Goal: Navigation & Orientation: Find specific page/section

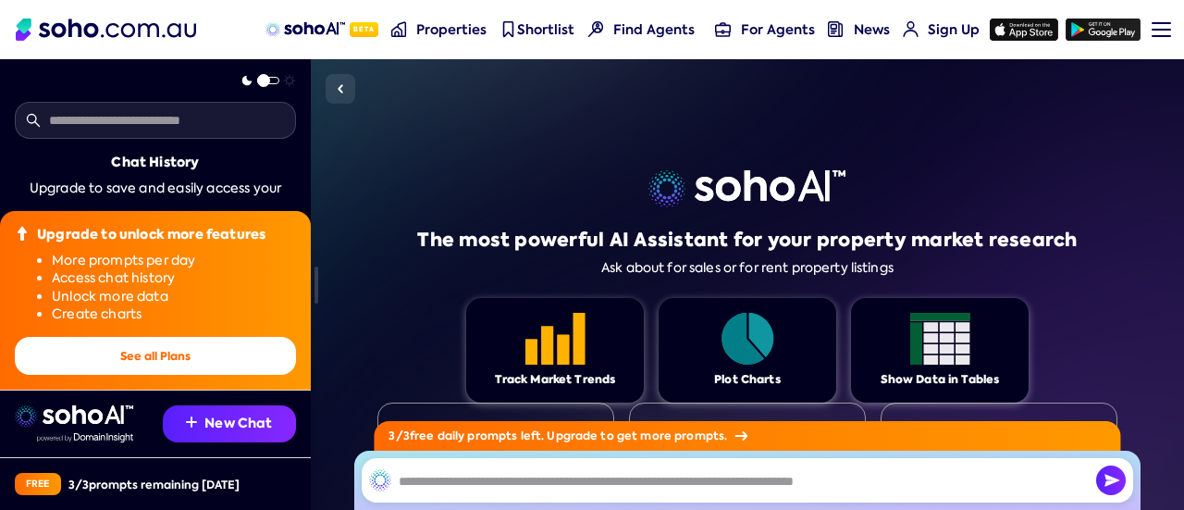
click at [1154, 336] on div "The most powerful AI Assistant for your property market research Ask about for …" at bounding box center [747, 284] width 873 height 450
click at [163, 366] on button "See all Plans" at bounding box center [155, 356] width 281 height 38
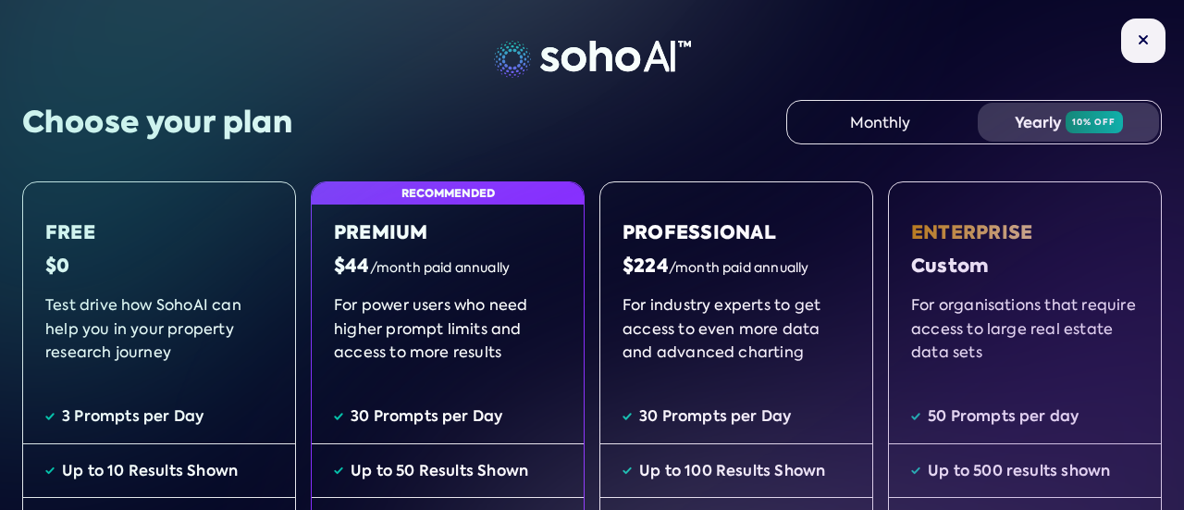
click at [1150, 47] on button at bounding box center [1143, 40] width 44 height 44
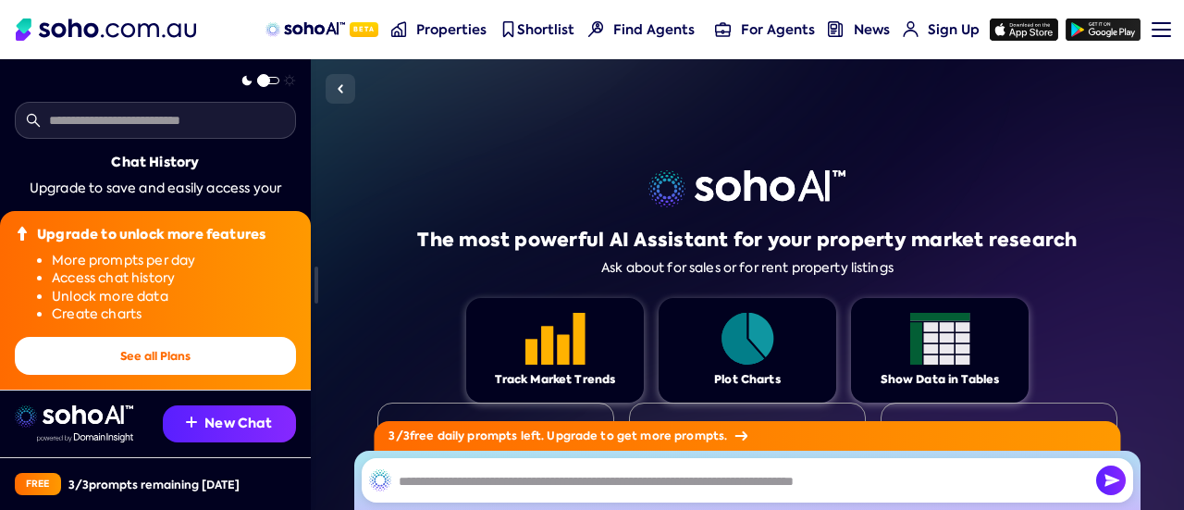
drag, startPoint x: 598, startPoint y: 265, endPoint x: 566, endPoint y: 234, distance: 44.5
click at [601, 265] on div "Ask about for sales or for rent property listings" at bounding box center [747, 268] width 292 height 16
click at [453, 31] on span "Properties" at bounding box center [451, 29] width 70 height 18
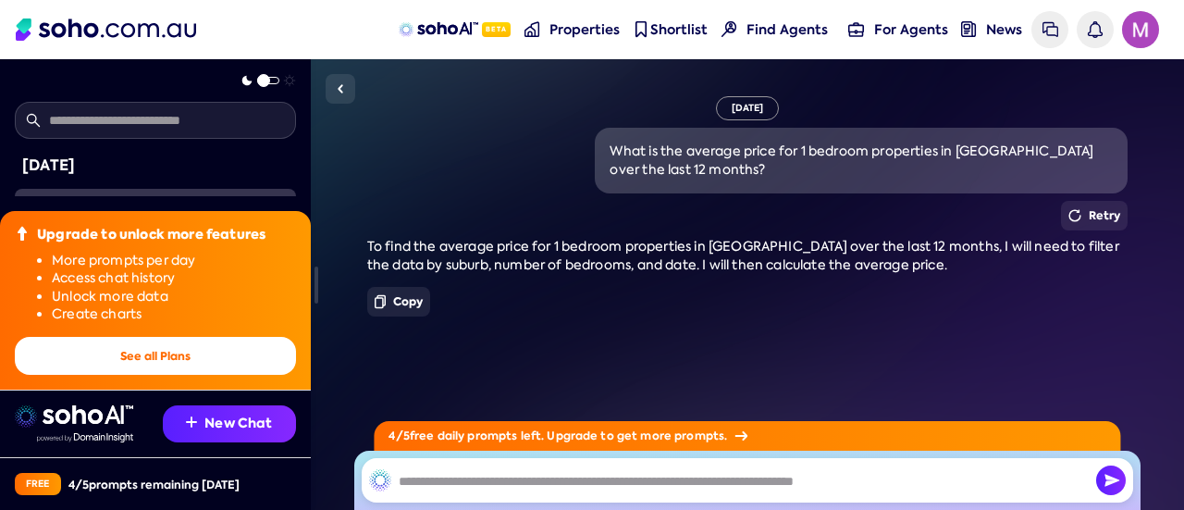
click at [570, 40] on link "Properties" at bounding box center [572, 29] width 109 height 59
